Goal: Task Accomplishment & Management: Manage account settings

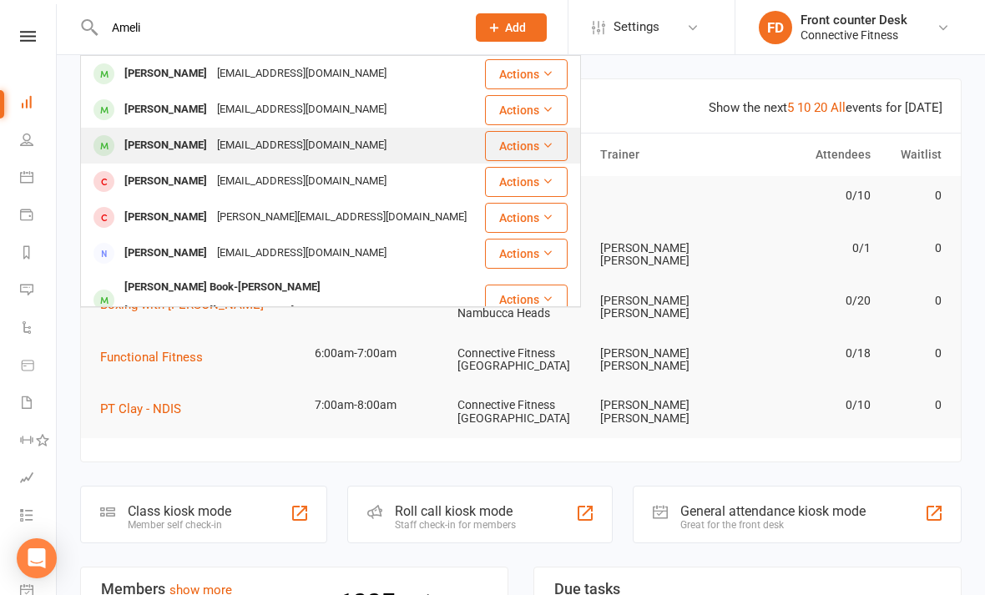
type input "Ameli"
click at [166, 146] on div "[PERSON_NAME]" at bounding box center [165, 146] width 93 height 24
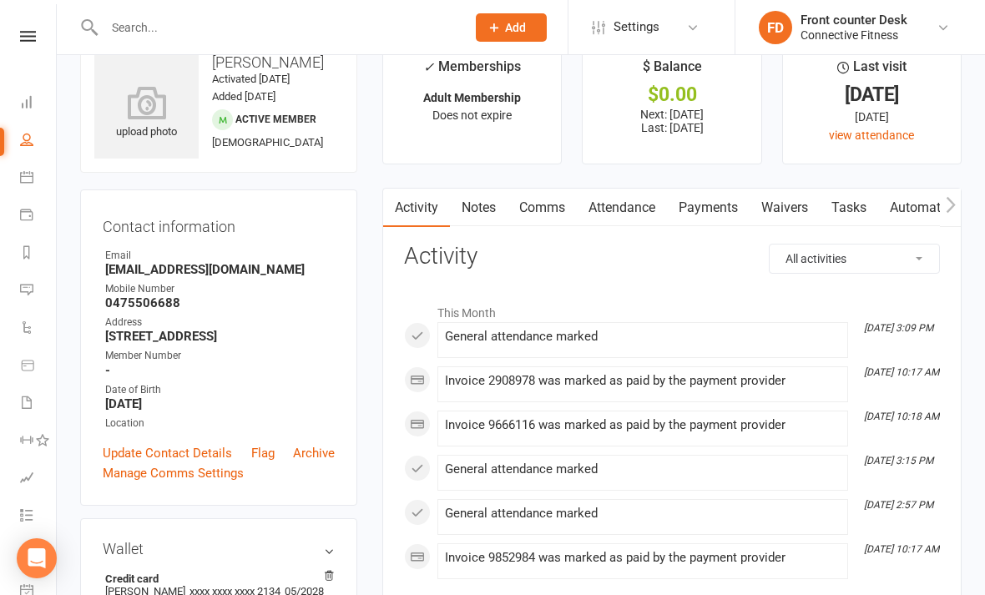
scroll to position [45, 0]
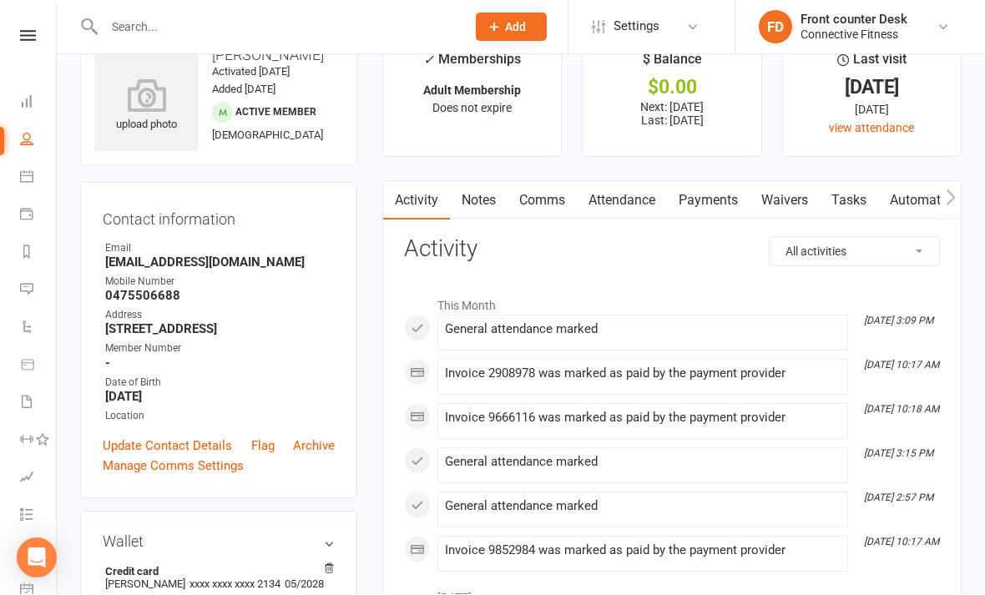
click at [243, 16] on input "text" at bounding box center [276, 27] width 355 height 23
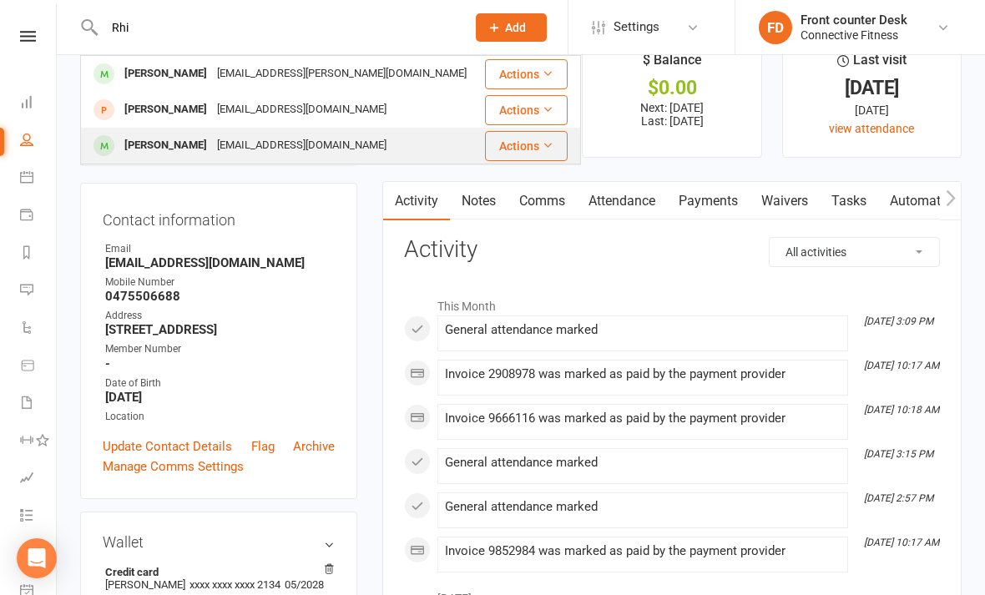
type input "Rhi"
click at [225, 139] on div "[EMAIL_ADDRESS][DOMAIN_NAME]" at bounding box center [301, 146] width 179 height 24
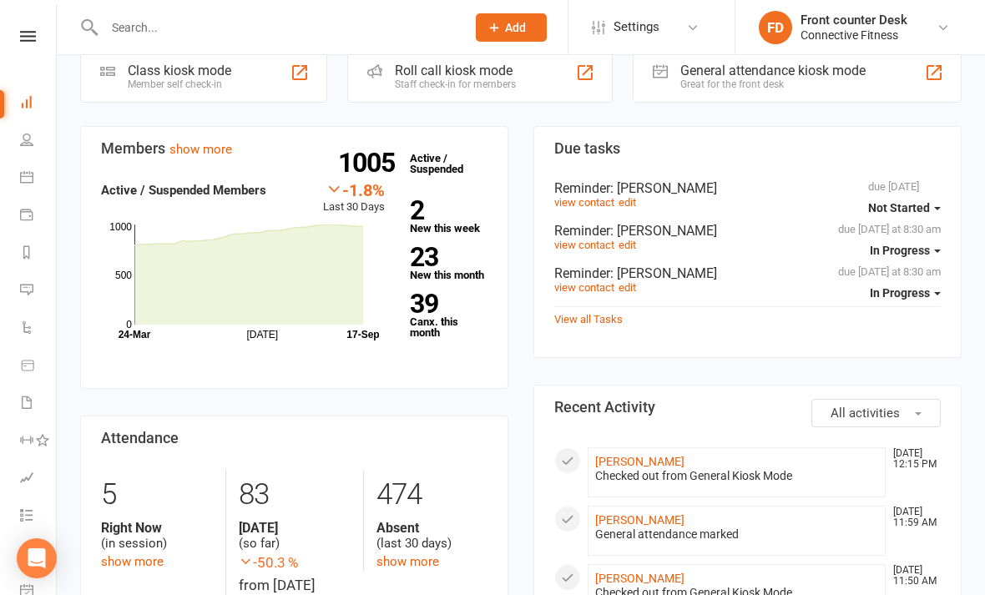
scroll to position [449, 0]
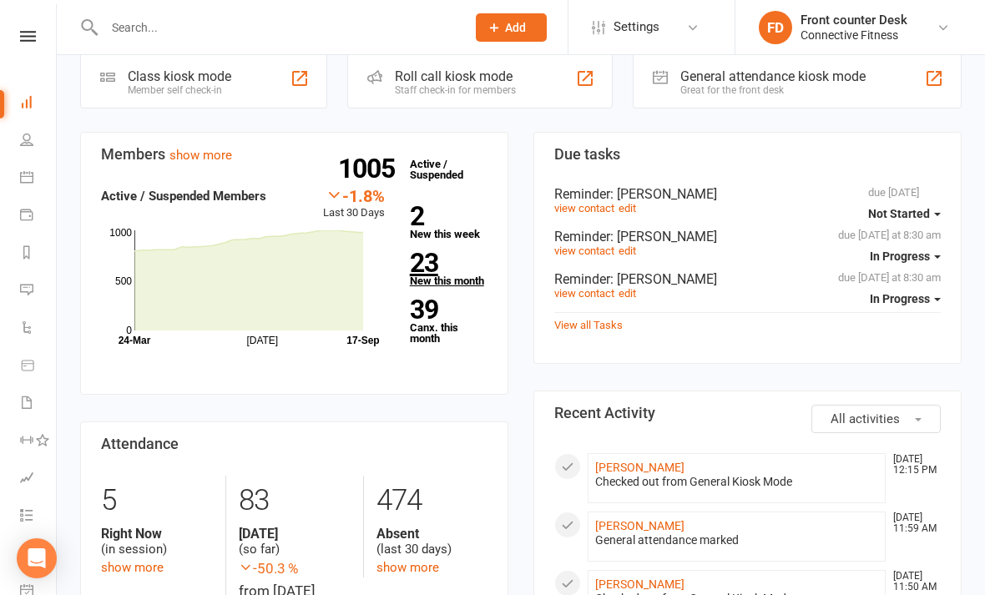
click at [440, 258] on link "23 New this month" at bounding box center [449, 268] width 78 height 36
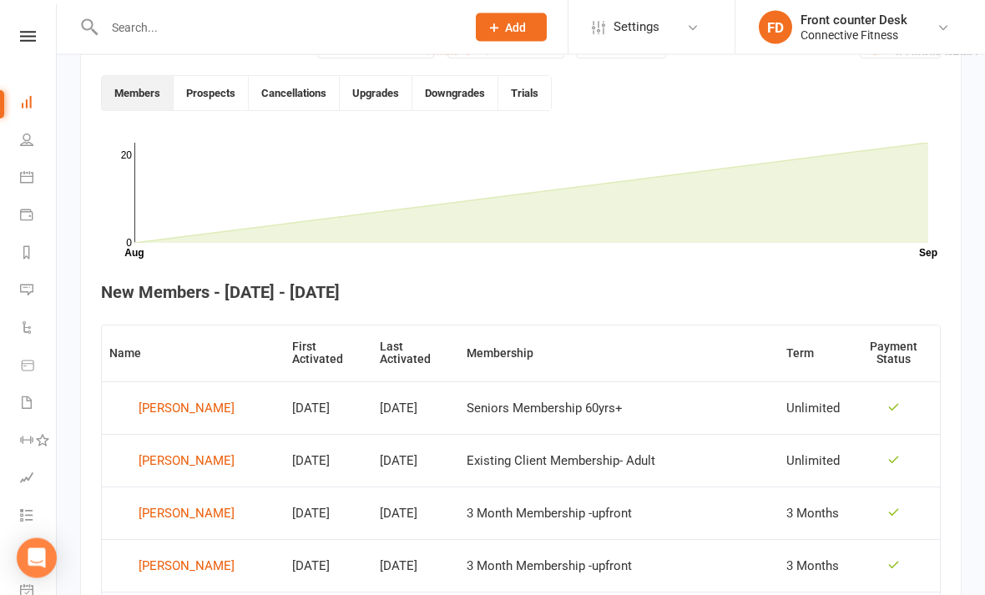
scroll to position [397, 0]
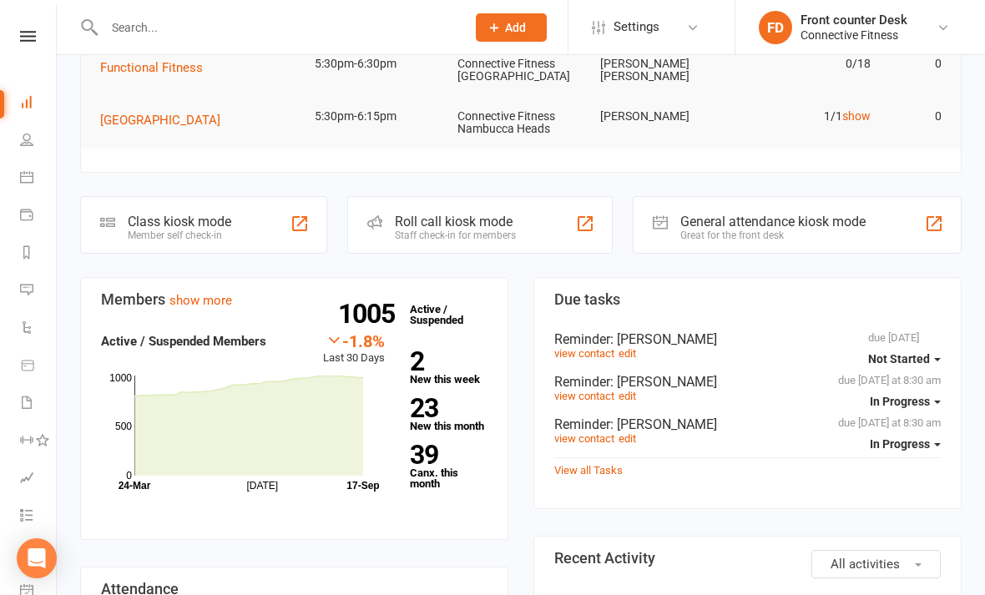
scroll to position [303, 0]
click at [437, 452] on link "39 Canx. this month" at bounding box center [449, 466] width 78 height 47
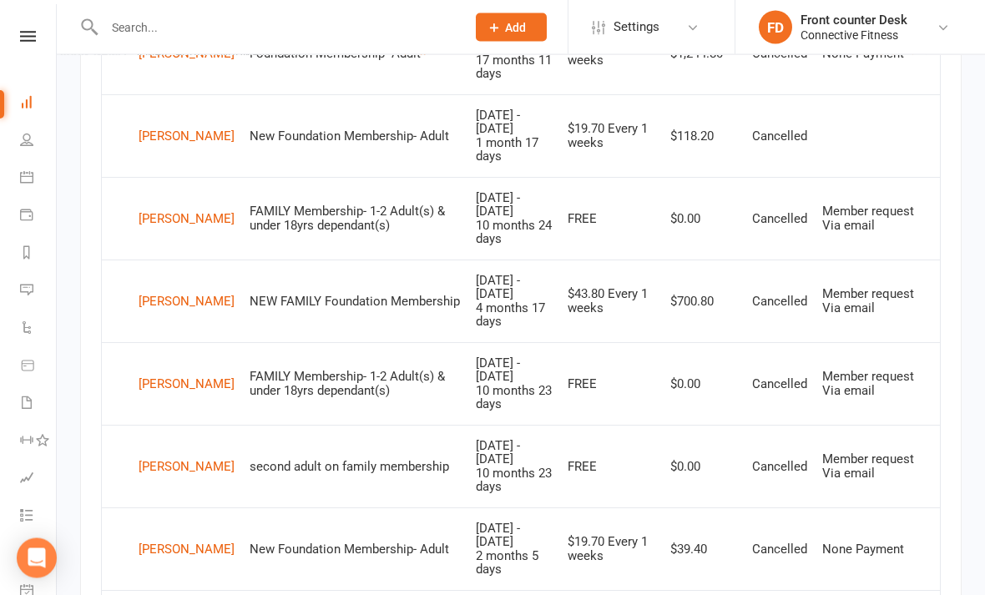
scroll to position [1341, 0]
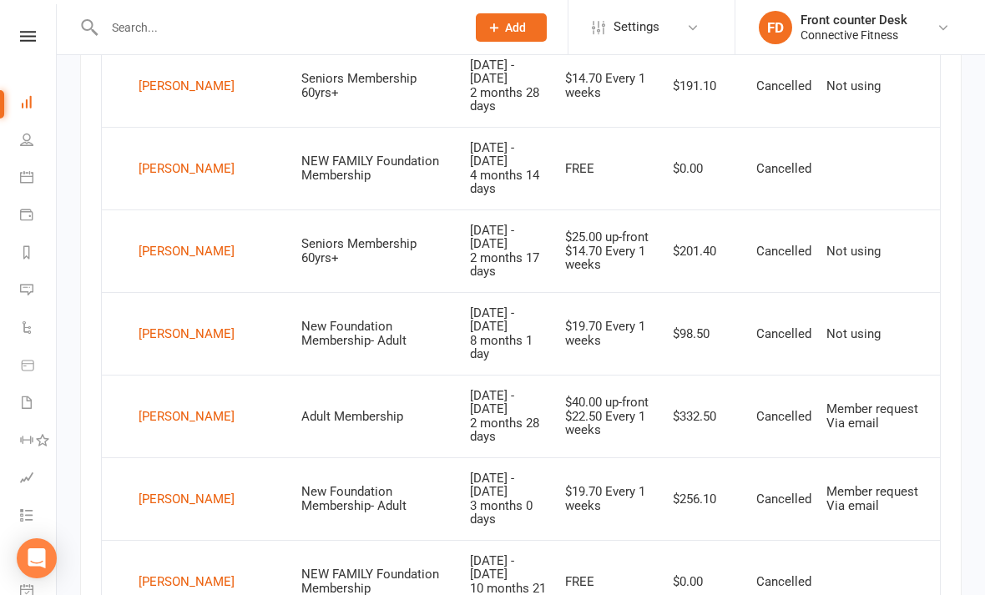
scroll to position [940, 0]
